Goal: Transaction & Acquisition: Purchase product/service

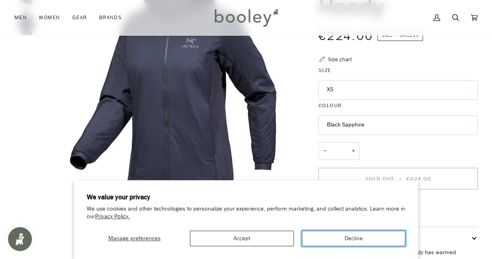
click at [335, 238] on button "Decline" at bounding box center [354, 238] width 104 height 16
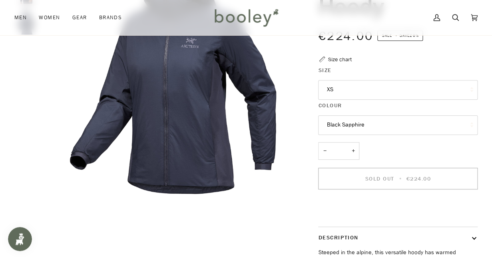
click at [372, 120] on button "Black Sapphire" at bounding box center [397, 125] width 159 height 20
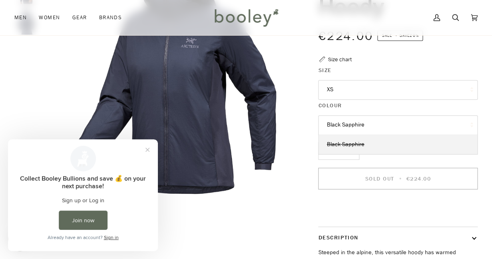
click at [372, 120] on button "Black Sapphire" at bounding box center [397, 125] width 159 height 20
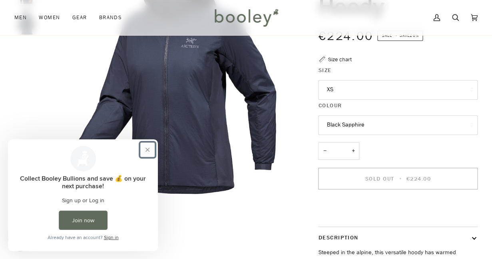
click at [147, 147] on button "Close prompt" at bounding box center [147, 149] width 14 height 14
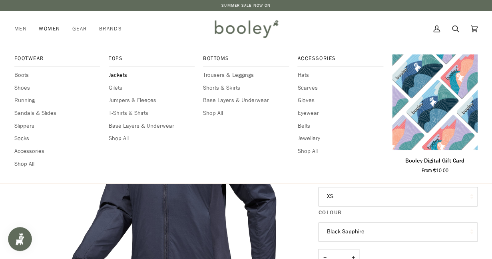
click at [123, 76] on span "Jackets" at bounding box center [152, 75] width 86 height 9
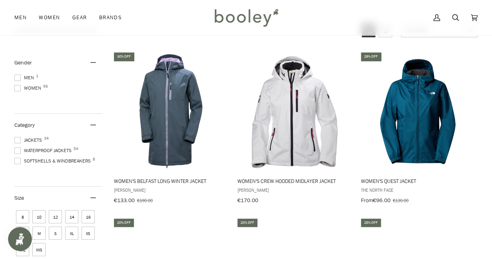
click at [14, 86] on span at bounding box center [17, 88] width 6 height 6
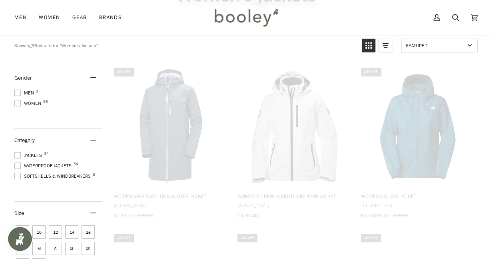
scroll to position [56, 0]
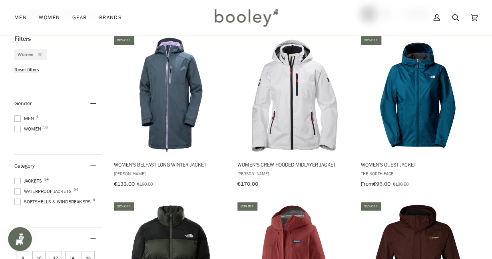
scroll to position [110, 0]
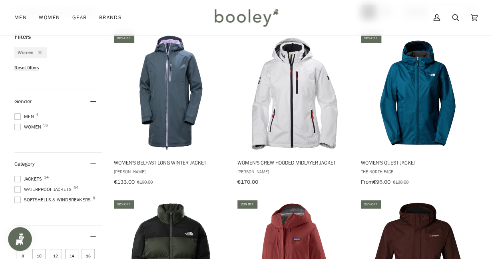
click at [17, 179] on span at bounding box center [17, 178] width 6 height 6
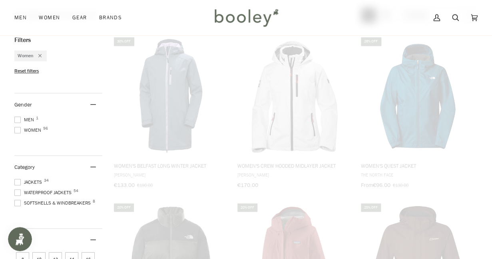
scroll to position [89, 0]
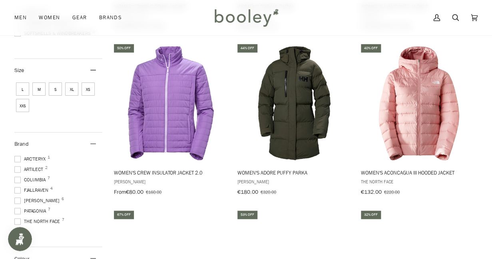
scroll to position [268, 0]
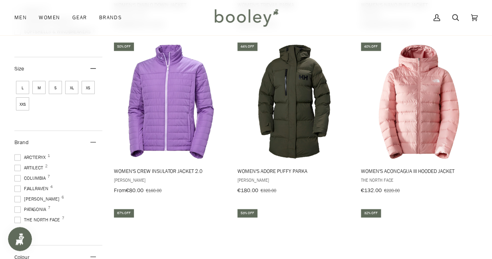
click at [17, 156] on span at bounding box center [17, 157] width 6 height 6
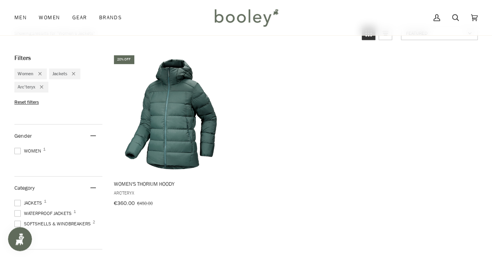
scroll to position [90, 0]
click at [75, 72] on icon "Remove filter: Jackets" at bounding box center [73, 72] width 3 height 3
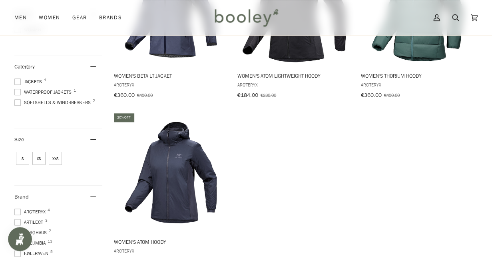
scroll to position [198, 0]
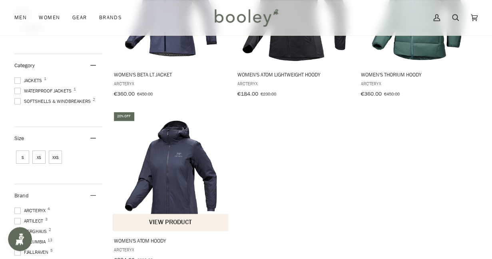
click at [182, 192] on img "Women's Atom Hoody" at bounding box center [171, 171] width 116 height 116
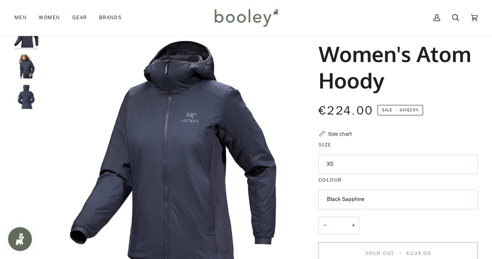
scroll to position [32, 0]
click at [26, 66] on img "Women's Atom Hoody" at bounding box center [26, 67] width 24 height 24
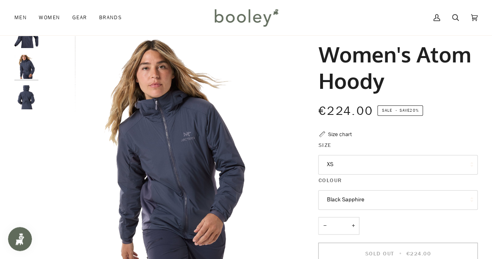
click at [30, 100] on img "Women's Atom Hoody" at bounding box center [26, 97] width 24 height 24
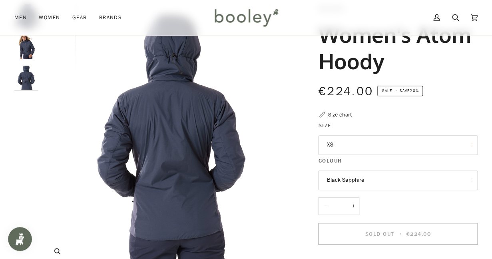
scroll to position [42, 0]
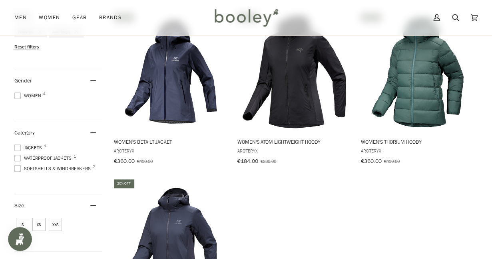
scroll to position [123, 0]
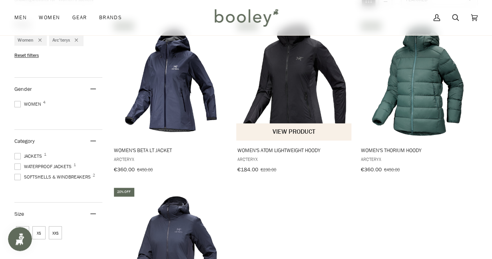
click at [293, 83] on img "Women's Atom Lightweight Hoody" at bounding box center [294, 80] width 116 height 116
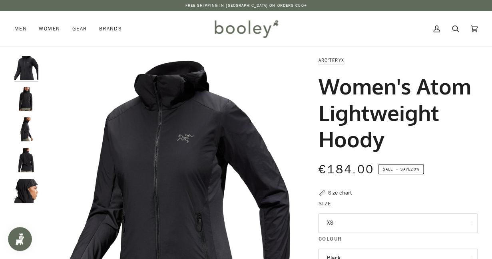
click at [26, 98] on img "Arc'teryx Women's Atom Lightweight Hoody Black - Booley Galway" at bounding box center [26, 99] width 24 height 24
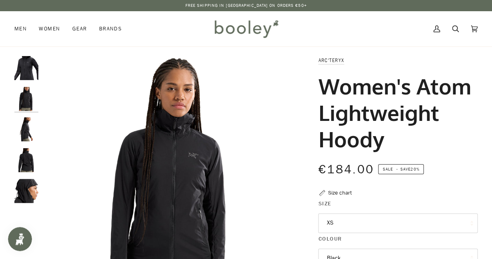
click at [26, 131] on img "Arc'teryx Women's Atom Lightweight Hoody Black - Booley Galway" at bounding box center [26, 129] width 24 height 24
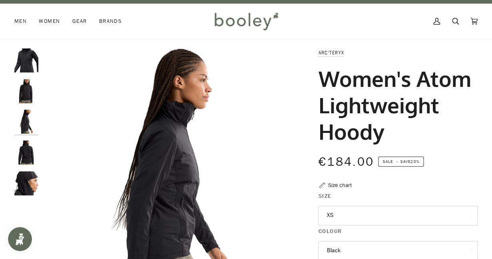
scroll to position [4, 0]
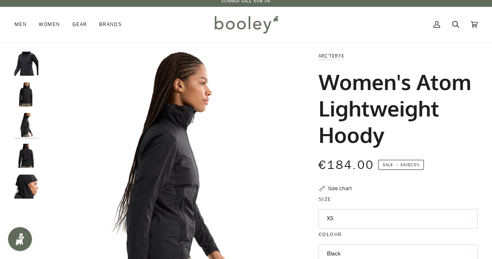
click at [25, 156] on img "Arc'teryx Women's Atom Lightweight Hoody Black - Booley Galway" at bounding box center [26, 155] width 24 height 24
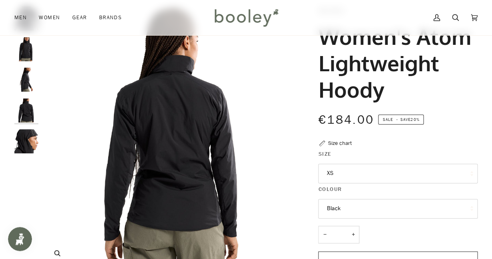
scroll to position [47, 0]
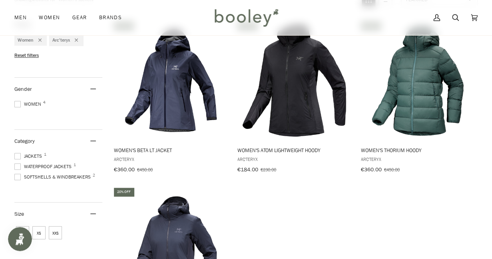
scroll to position [123, 0]
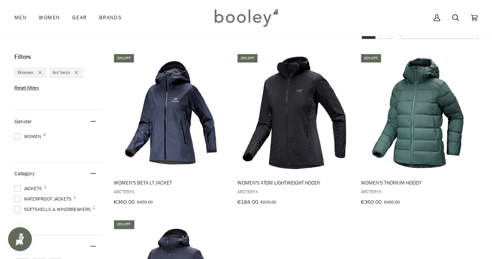
scroll to position [90, 0]
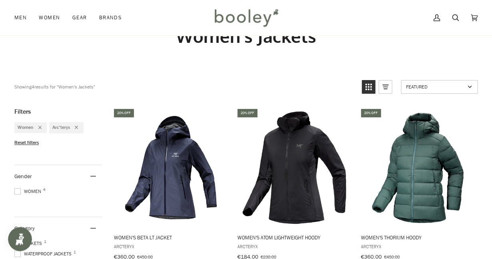
scroll to position [32, 0]
